Goal: Task Accomplishment & Management: Manage account settings

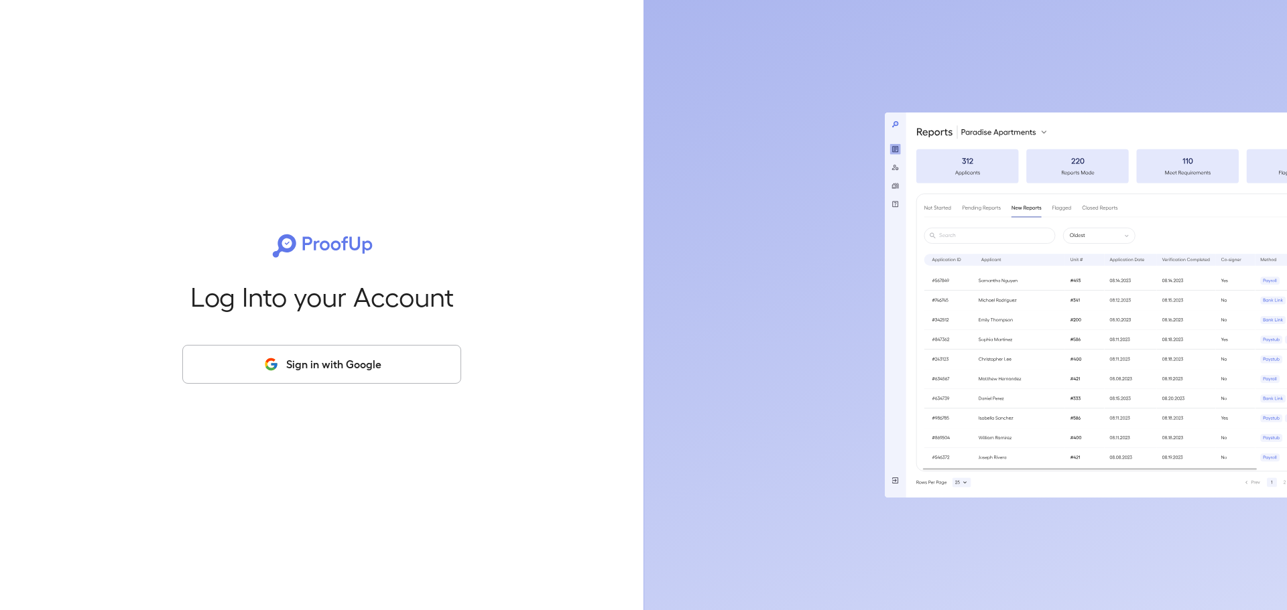
click at [243, 373] on button "Sign in with Google" at bounding box center [321, 364] width 279 height 39
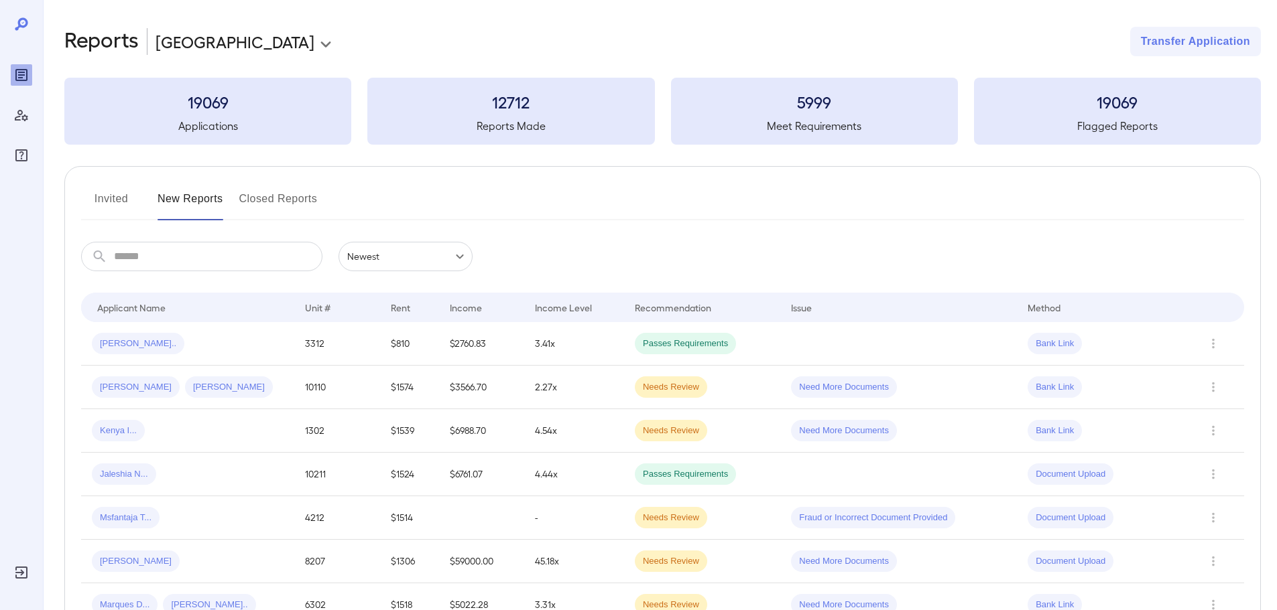
click at [109, 204] on button "Invited" at bounding box center [111, 204] width 60 height 32
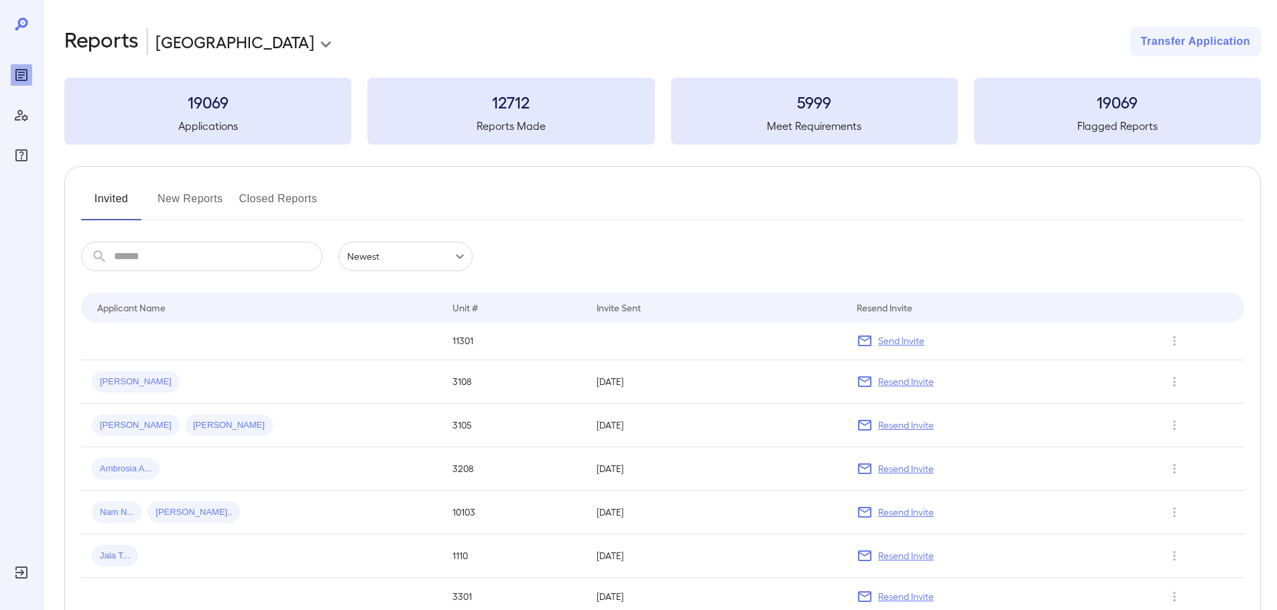
click at [188, 210] on button "New Reports" at bounding box center [190, 204] width 66 height 32
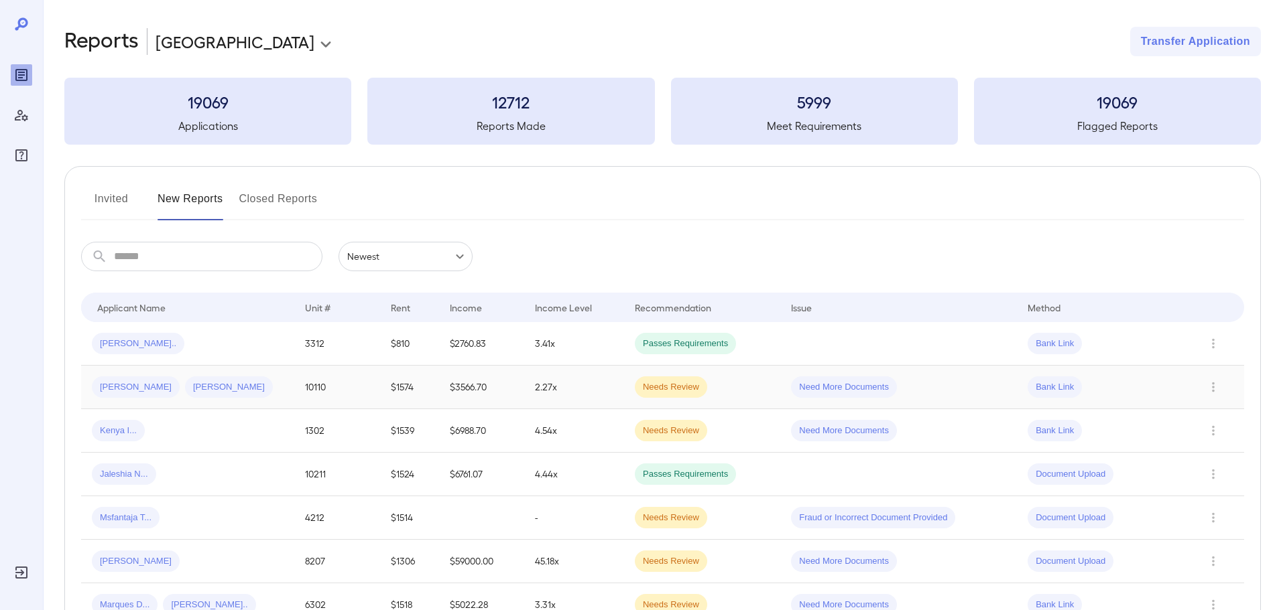
click at [231, 387] on div "[PERSON_NAME] [PERSON_NAME]" at bounding box center [188, 387] width 192 height 21
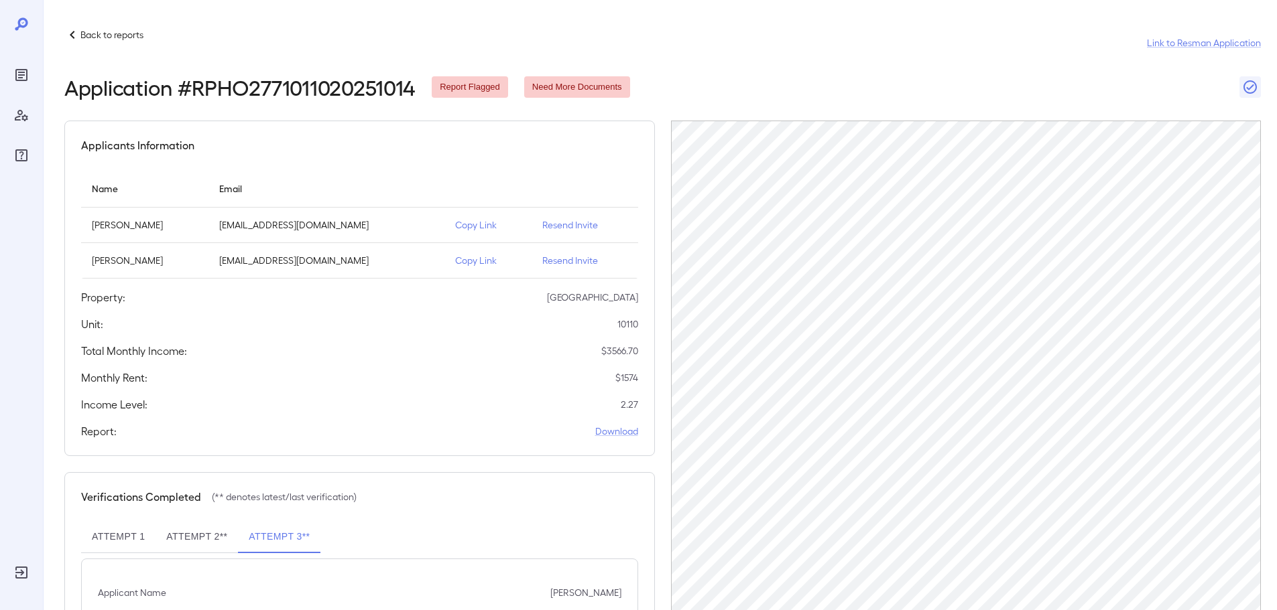
click at [568, 223] on p "Resend Invite" at bounding box center [584, 224] width 85 height 13
click at [462, 227] on p "Copy Link" at bounding box center [488, 224] width 66 height 13
